Goal: Transaction & Acquisition: Purchase product/service

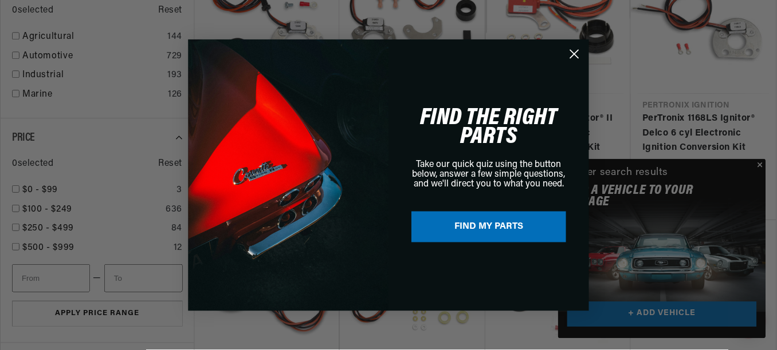
scroll to position [0, 673]
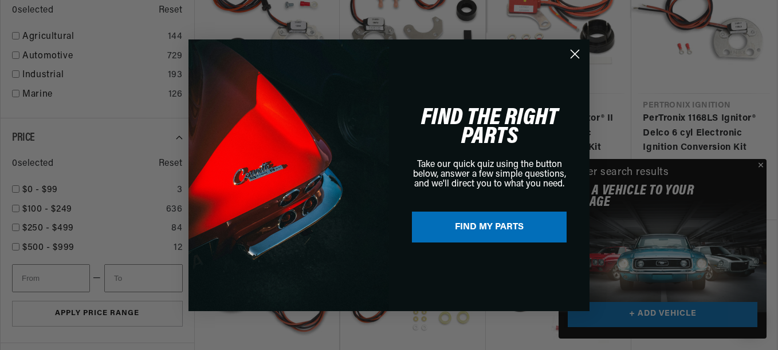
click at [761, 167] on div "Close dialog FIND THE RIGHT PARTS Take our quick quiz using the button below, a…" at bounding box center [389, 175] width 778 height 350
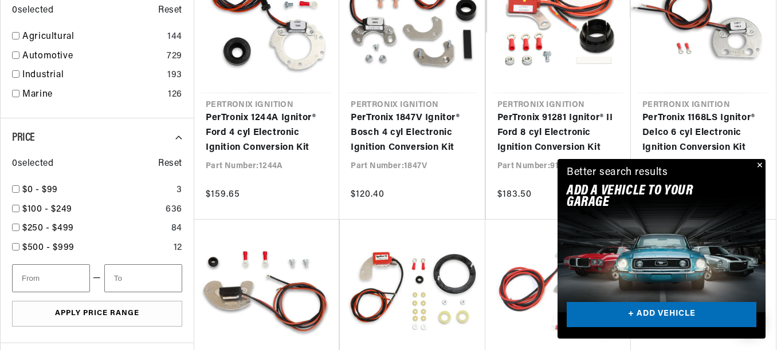
click at [760, 166] on button "Close" at bounding box center [758, 166] width 14 height 14
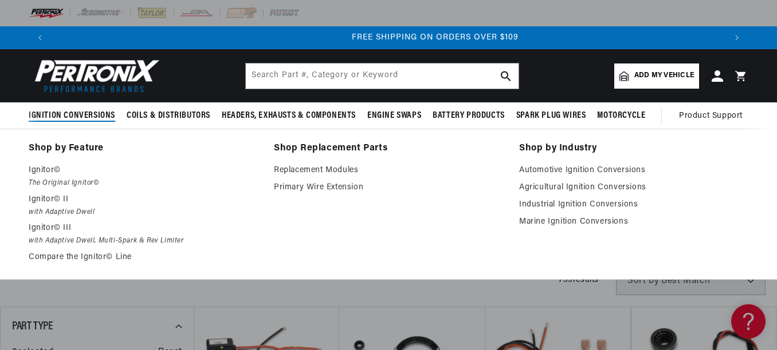
scroll to position [0, 1347]
click at [576, 167] on link "Automotive Ignition Conversions" at bounding box center [633, 171] width 229 height 14
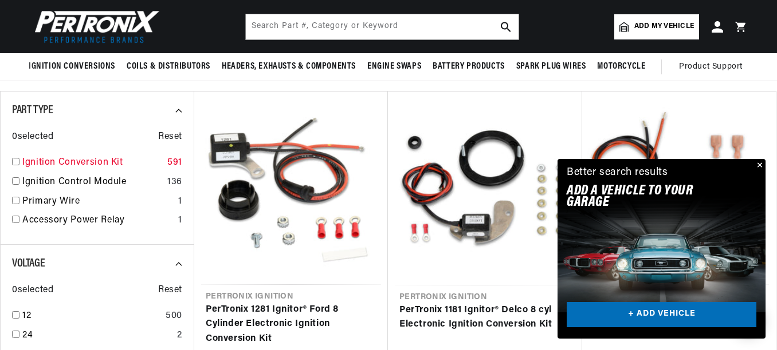
scroll to position [0, 673]
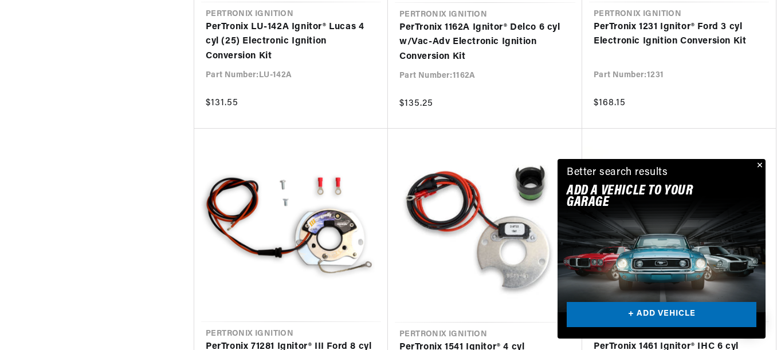
scroll to position [2176, 0]
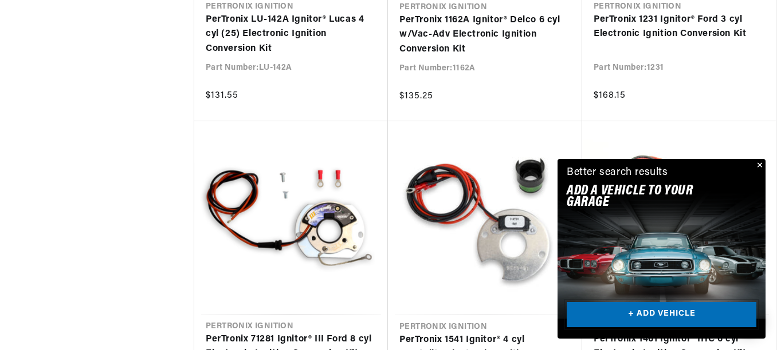
click at [660, 313] on link "+ ADD VEHICLE" at bounding box center [661, 315] width 190 height 26
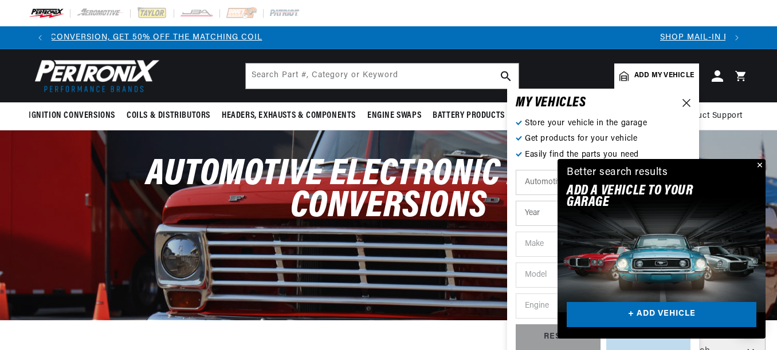
scroll to position [0, 0]
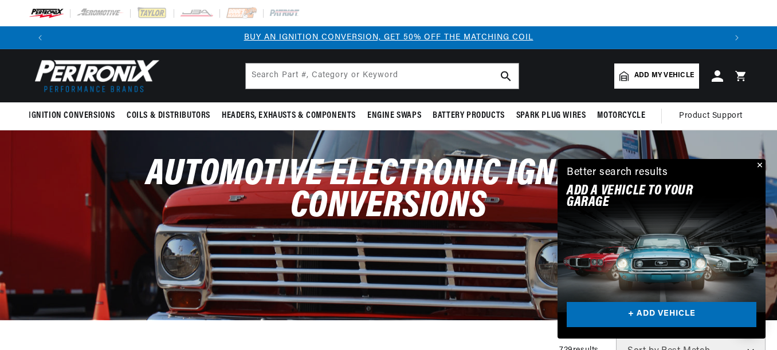
click at [760, 164] on button "Close" at bounding box center [758, 166] width 14 height 14
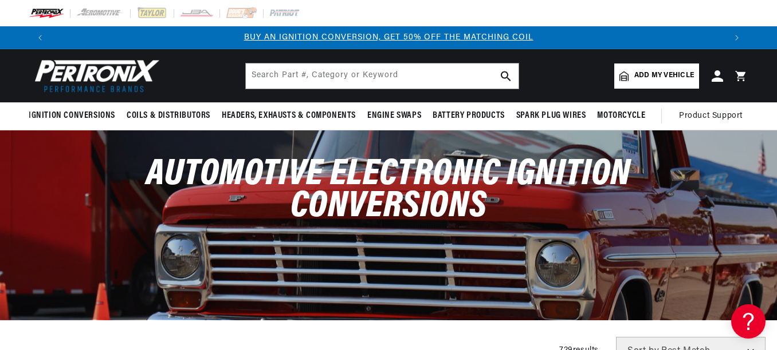
click at [666, 74] on span "Add my vehicle" at bounding box center [664, 75] width 60 height 11
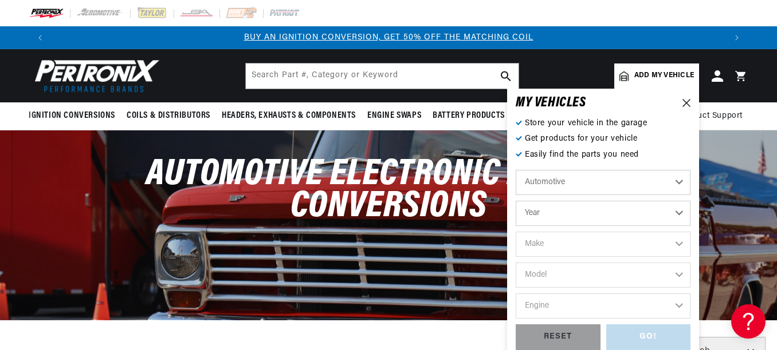
click at [560, 179] on select "Automotive Agricultural Industrial Marine Motorcycle" at bounding box center [602, 182] width 175 height 25
click at [515, 170] on select "Automotive Agricultural Industrial Marine Motorcycle" at bounding box center [602, 182] width 175 height 25
click at [559, 215] on select "Year 2022 2021 2020 2019 2018 2017 2016 2015 2014 2013 2012 2011 2010 2009 2008…" at bounding box center [602, 213] width 175 height 25
select select "1970"
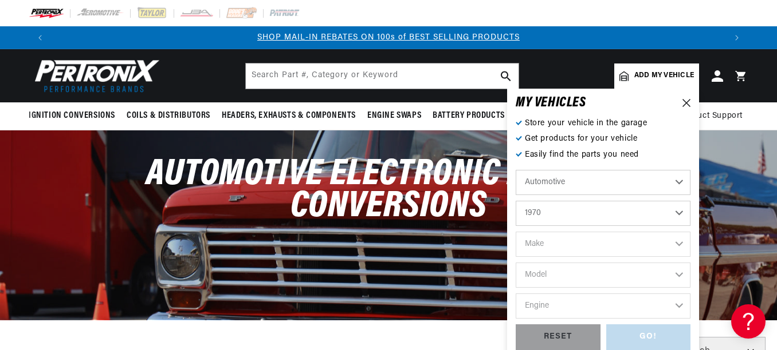
click at [515, 201] on select "Year 2022 2021 2020 2019 2018 2017 2016 2015 2014 2013 2012 2011 2010 2009 2008…" at bounding box center [602, 213] width 175 height 25
select select "1970"
click at [578, 239] on select "Make Alfa Romeo American Motors Aston Martin Audi Austin Austin Healey Avanti B…" at bounding box center [602, 244] width 175 height 25
select select "Buick"
click at [515, 232] on select "Make Alfa Romeo American Motors Aston Martin Audi Austin Austin Healey Avanti B…" at bounding box center [602, 244] width 175 height 25
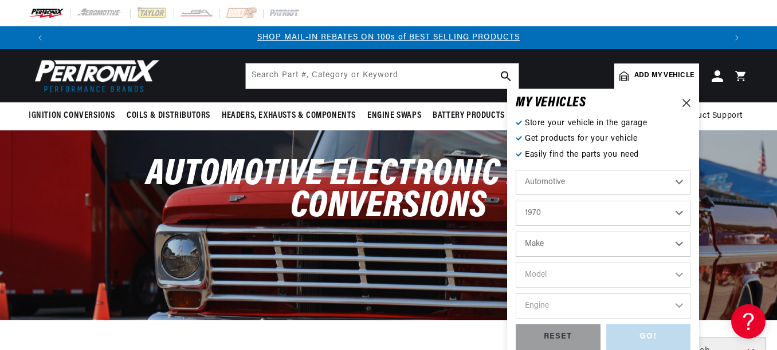
select select "Buick"
click at [589, 274] on select "Model Electra Estate Wagon GS GS 455 LeSabre Riviera Skylark Sportwagon Wildcat" at bounding box center [602, 275] width 175 height 25
select select "LeSabre"
click at [515, 263] on select "Model Electra Estate Wagon GS GS 455 LeSabre Riviera Skylark Sportwagon Wildcat" at bounding box center [602, 275] width 175 height 25
select select "LeSabre"
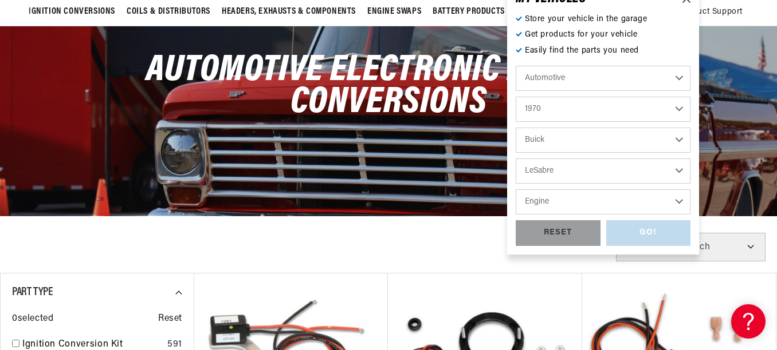
scroll to position [115, 0]
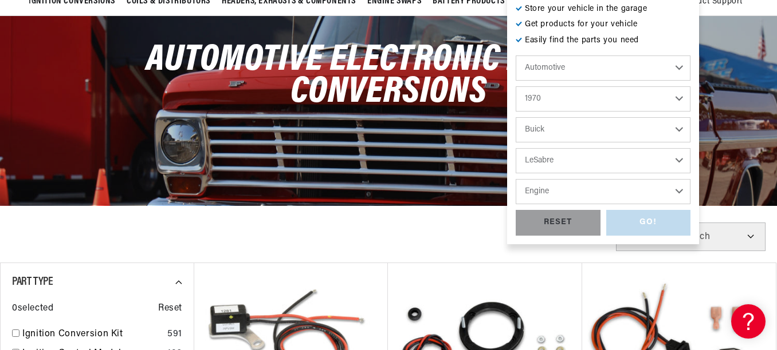
click at [588, 187] on select "Engine 350cid / 5.7L 455cid / 7.5L" at bounding box center [602, 191] width 175 height 25
select select "350cid-5.7L"
click at [515, 179] on select "Engine 350cid / 5.7L 455cid / 7.5L" at bounding box center [602, 191] width 175 height 25
select select "350cid-5.7L"
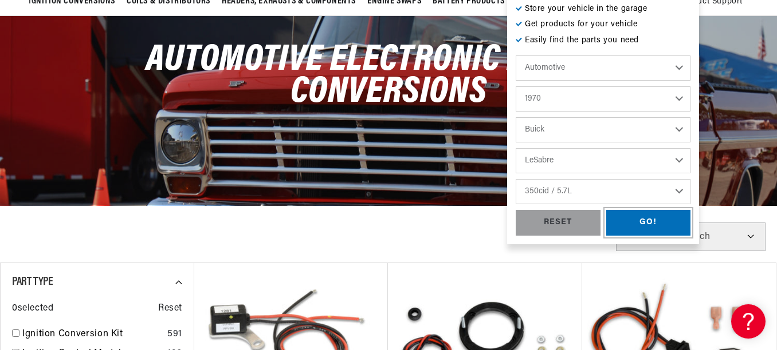
click at [655, 224] on div "GO!" at bounding box center [648, 223] width 85 height 26
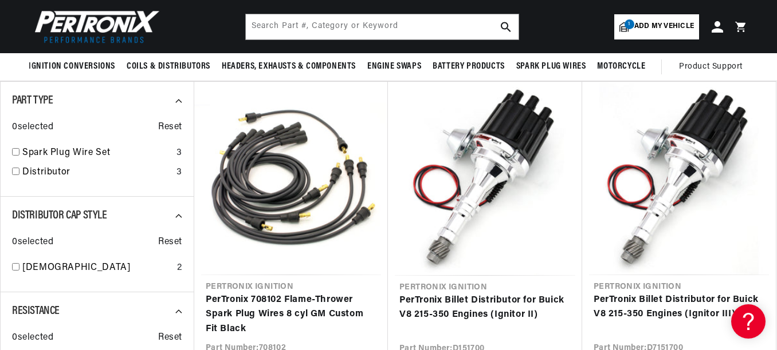
scroll to position [115, 0]
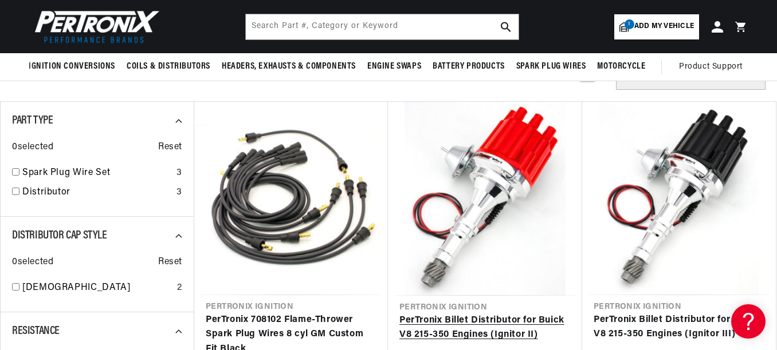
click at [517, 314] on link "PerTronix Billet Distributor for Buick V8 215-350 Engines (Ignitor II)" at bounding box center [484, 328] width 171 height 29
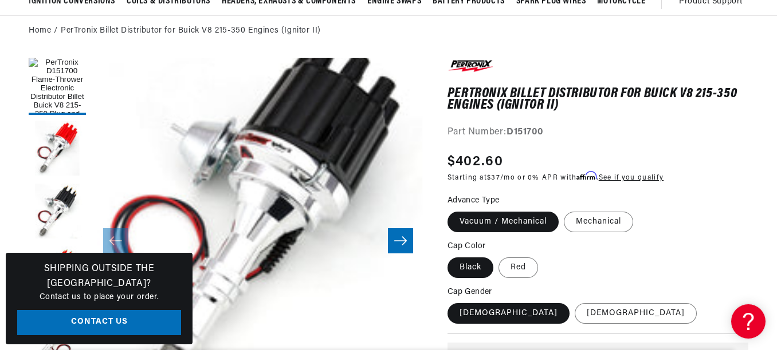
scroll to position [229, 0]
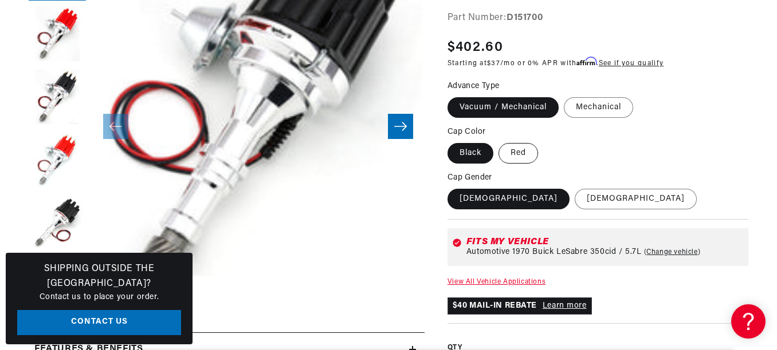
click at [514, 148] on label "Red" at bounding box center [518, 153] width 40 height 21
click at [499, 141] on input "Red" at bounding box center [499, 141] width 1 height 1
radio input "true"
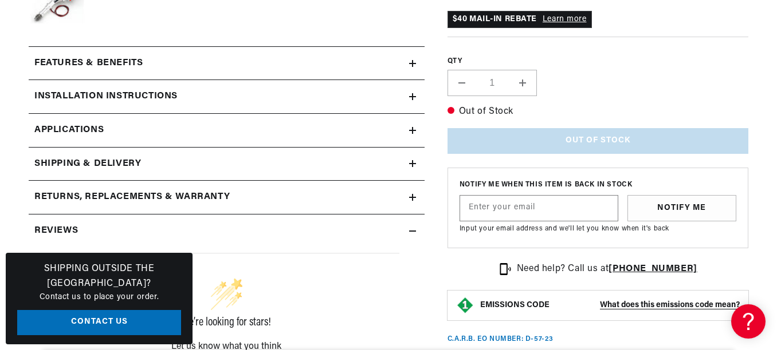
scroll to position [0, 1347]
click at [412, 62] on icon at bounding box center [412, 63] width 0 height 7
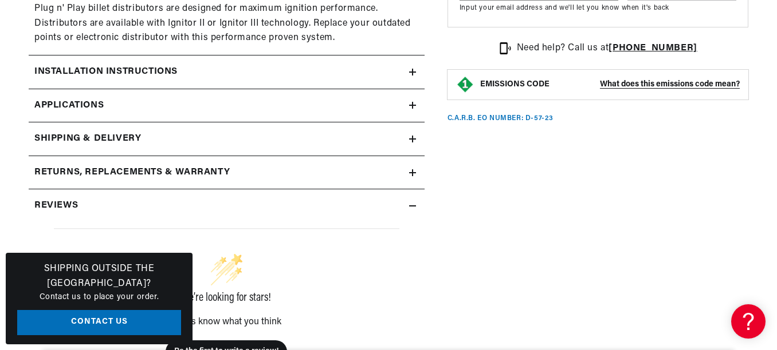
scroll to position [0, 0]
click at [229, 73] on div "Installation instructions" at bounding box center [219, 72] width 380 height 15
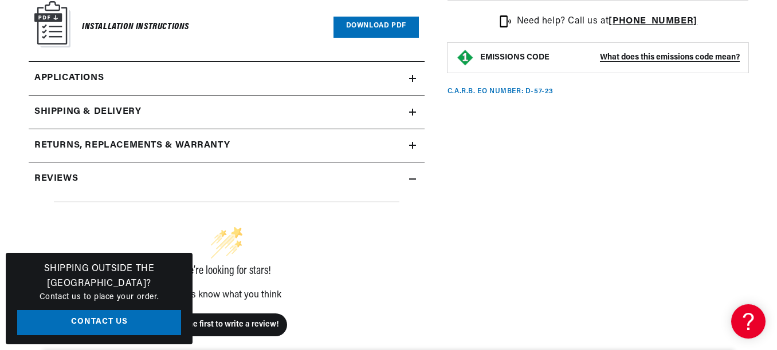
scroll to position [1317, 0]
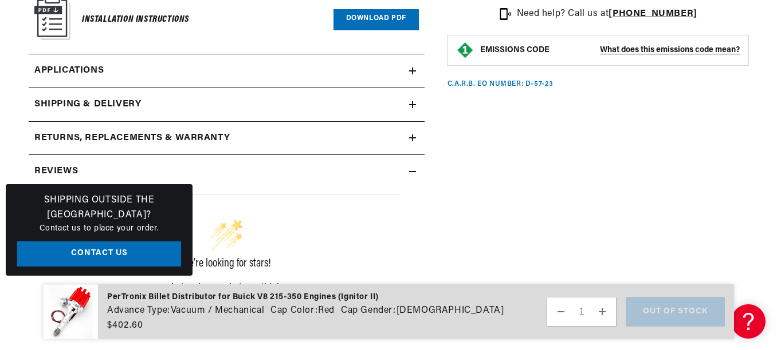
click at [408, 70] on link "Applications" at bounding box center [227, 71] width 396 height 34
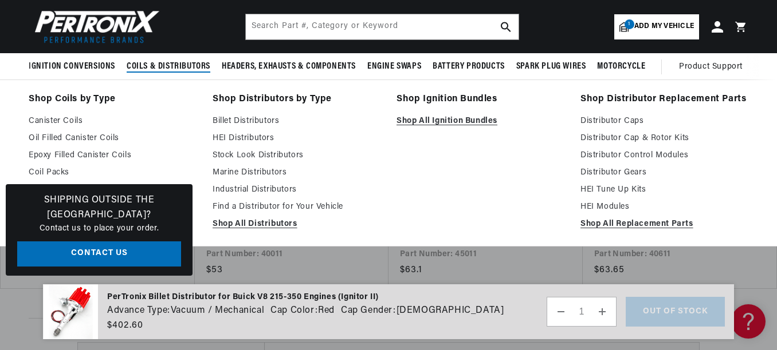
scroll to position [1515, 0]
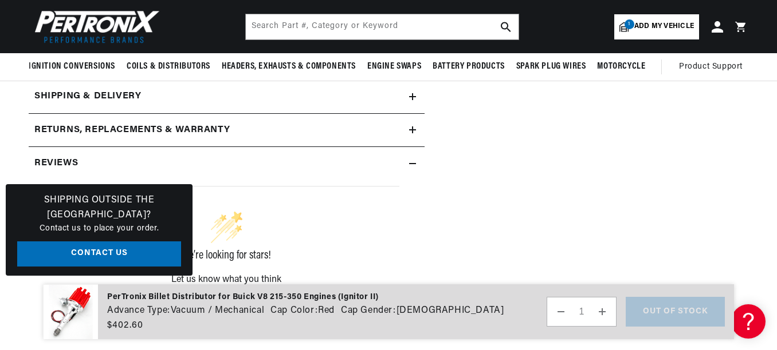
scroll to position [1317, 0]
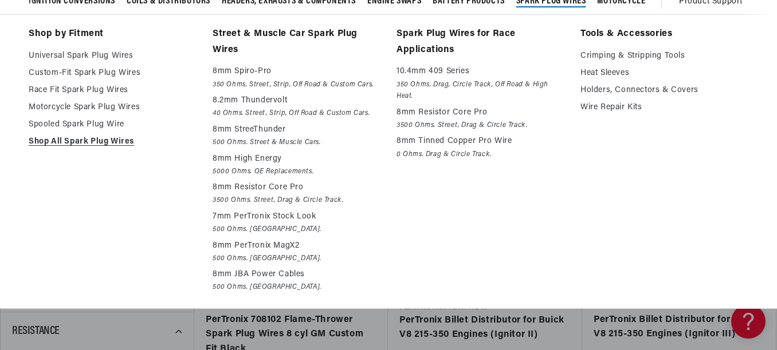
scroll to position [0, 673]
